Goal: Task Accomplishment & Management: Manage account settings

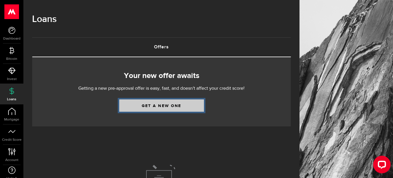
click at [165, 105] on link "Get a new one" at bounding box center [161, 105] width 85 height 12
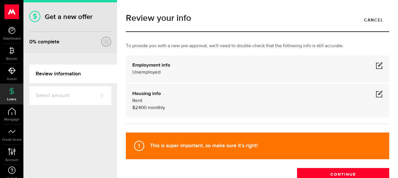
click at [378, 95] on div "Housing info Rent $ 2400 monthly Housing info Residential status What's your re…" at bounding box center [257, 101] width 263 height 34
click at [376, 92] on span at bounding box center [379, 93] width 7 height 7
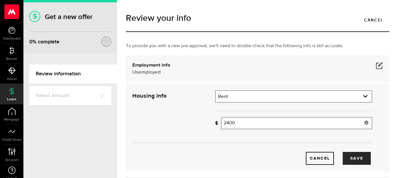
drag, startPoint x: 257, startPoint y: 117, endPoint x: 209, endPoint y: 121, distance: 48.1
click at [211, 121] on div "How much is your monthly payment? 2400 Monthly mortgage/rent" at bounding box center [294, 125] width 166 height 17
type input "2,580"
click at [346, 157] on button "Save" at bounding box center [357, 158] width 28 height 13
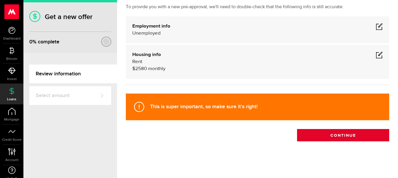
scroll to position [40, 0]
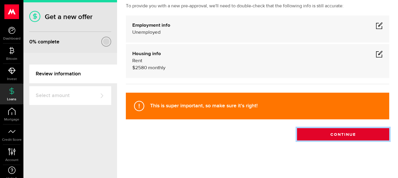
click at [348, 130] on button "Continue" at bounding box center [343, 134] width 92 height 12
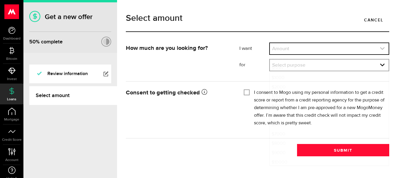
click at [302, 45] on link "expand select" at bounding box center [329, 48] width 119 height 11
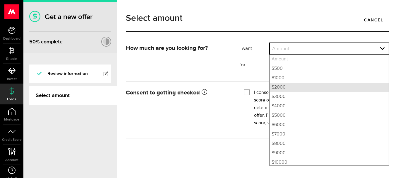
click at [284, 87] on li "$2000" at bounding box center [329, 86] width 119 height 9
select select "2000"
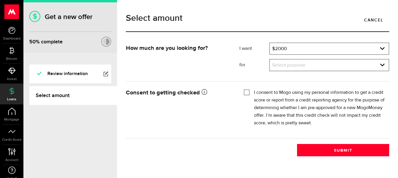
click at [286, 58] on ul "I want Amount How much credit would you like? $2000 Amount $500 $1000 $2000 $30…" at bounding box center [314, 56] width 150 height 29
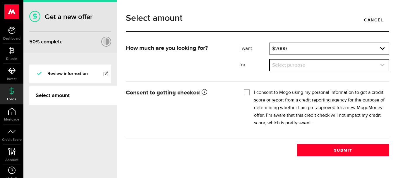
click at [286, 60] on link "expand select" at bounding box center [329, 64] width 119 height 11
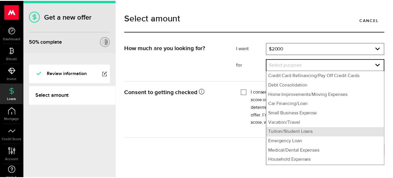
scroll to position [18, 0]
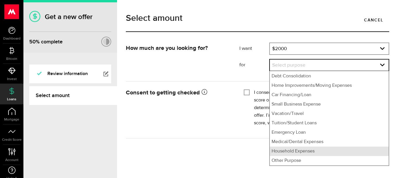
click at [304, 152] on li "Household Expenses" at bounding box center [329, 150] width 119 height 9
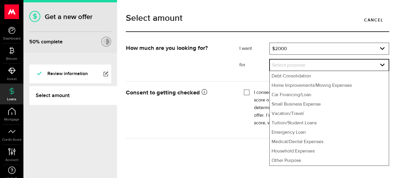
select select "Household Expenses"
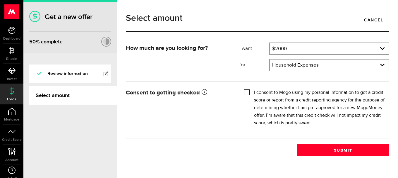
click at [245, 92] on input "I consent to Mogo using my personal information to get a credit score or report…" at bounding box center [247, 92] width 6 height 6
checkbox input "true"
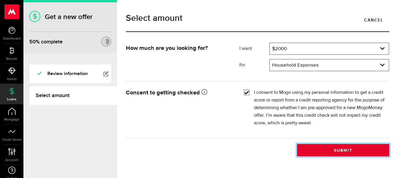
click at [328, 148] on button "Submit" at bounding box center [343, 150] width 92 height 12
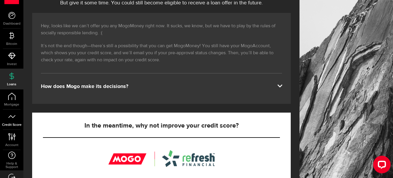
scroll to position [27, 0]
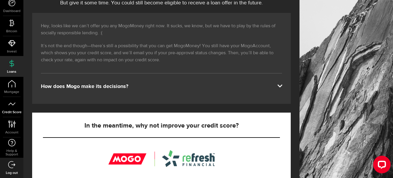
click at [15, 99] on link "Credit Score" at bounding box center [11, 107] width 23 height 20
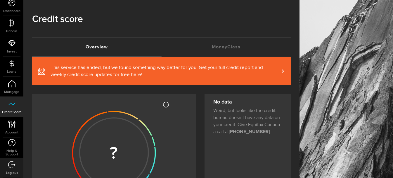
click at [288, 69] on link "This service has ended, but we found something way better for you. Get your ful…" at bounding box center [161, 71] width 259 height 28
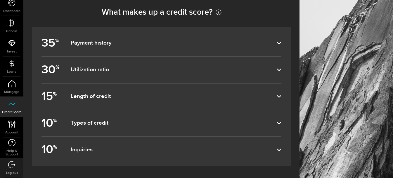
scroll to position [263, 0]
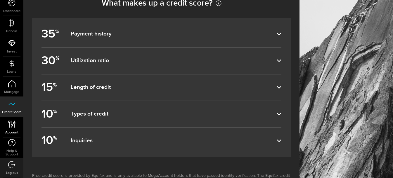
click at [10, 127] on icon at bounding box center [12, 123] width 8 height 7
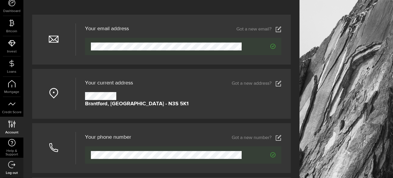
scroll to position [58, 0]
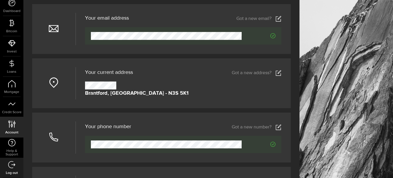
click at [282, 71] on icon at bounding box center [279, 73] width 6 height 6
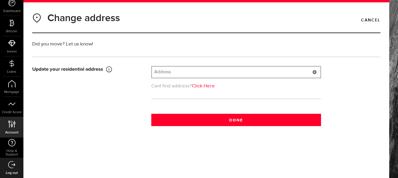
click at [201, 74] on input "text" at bounding box center [236, 71] width 168 height 11
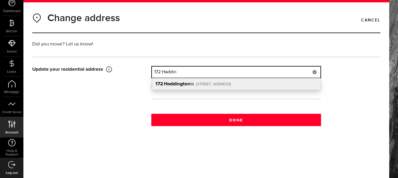
click at [194, 81] on div "[STREET_ADDRESS]" at bounding box center [236, 83] width 168 height 11
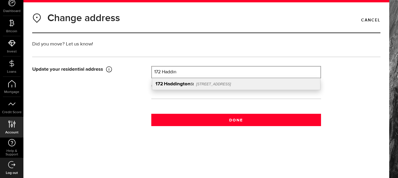
type input "[STREET_ADDRESS]"
type input "172"
type input "Haddington St"
type input "Caledonia"
select select "ON"
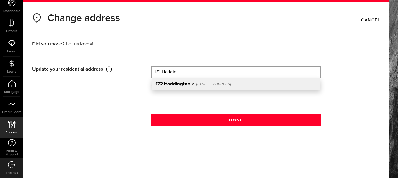
type input "N3W 1G1"
type input "[GEOGRAPHIC_DATA]"
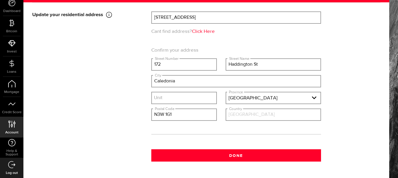
scroll to position [58, 0]
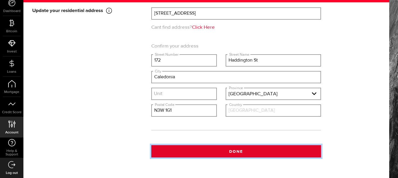
click at [235, 152] on button "Done" at bounding box center [236, 151] width 170 height 12
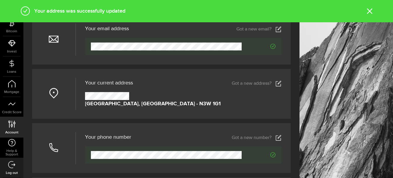
scroll to position [58, 0]
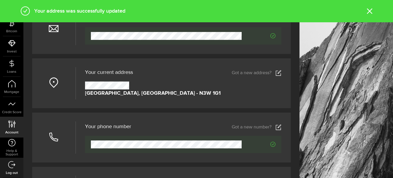
click at [282, 129] on icon at bounding box center [279, 127] width 6 height 6
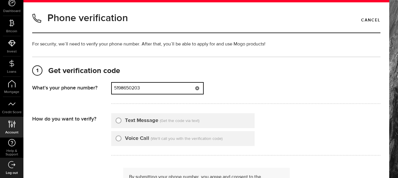
drag, startPoint x: 159, startPoint y: 86, endPoint x: 95, endPoint y: 86, distance: 63.8
click at [95, 86] on div "What's your phone number? That doesn't look like a valid phone number. Try agai…" at bounding box center [206, 94] width 348 height 25
type input "5198655659"
click at [118, 120] on input "Text Message" at bounding box center [119, 119] width 6 height 6
radio input "true"
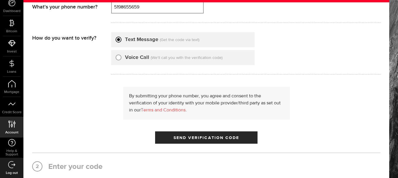
scroll to position [88, 0]
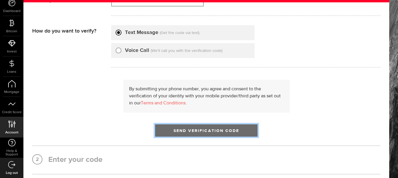
click at [211, 130] on span "Send Verification Code" at bounding box center [206, 130] width 66 height 4
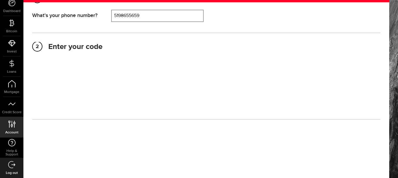
scroll to position [66, 0]
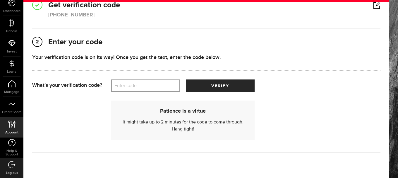
click at [138, 85] on label "Enter code" at bounding box center [145, 86] width 69 height 12
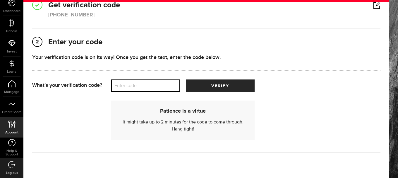
click at [138, 85] on input "Enter code" at bounding box center [145, 85] width 69 height 12
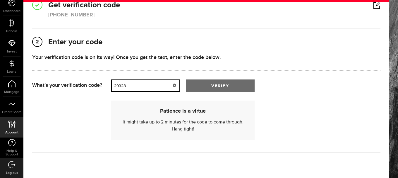
type input "29328"
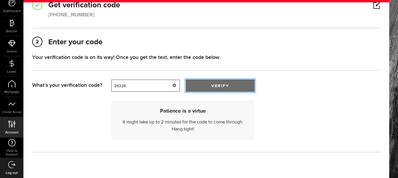
click at [221, 82] on button "verify" at bounding box center [220, 85] width 69 height 12
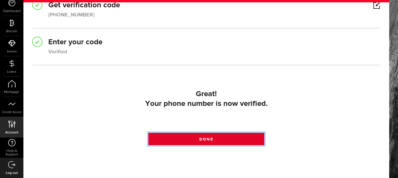
click at [228, 134] on link "Done" at bounding box center [206, 138] width 116 height 12
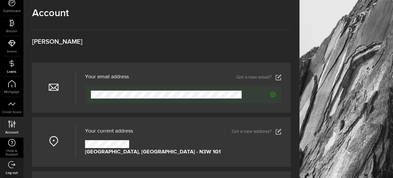
click at [11, 67] on use at bounding box center [11, 62] width 4 height 7
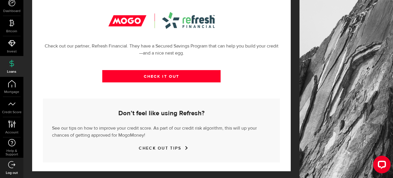
scroll to position [228, 0]
